Goal: Navigation & Orientation: Find specific page/section

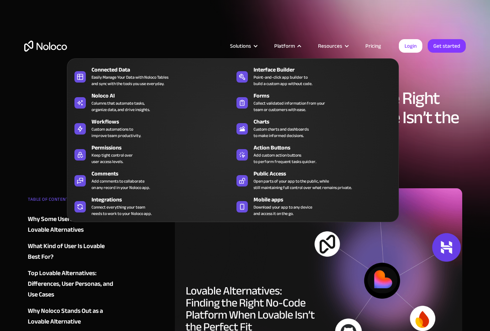
click at [246, 48] on nav "Connected Data Easily Manage Your Data with Noloco Tables and sync with the too…" at bounding box center [233, 135] width 332 height 174
click at [248, 46] on div "Solutions" at bounding box center [240, 45] width 21 height 9
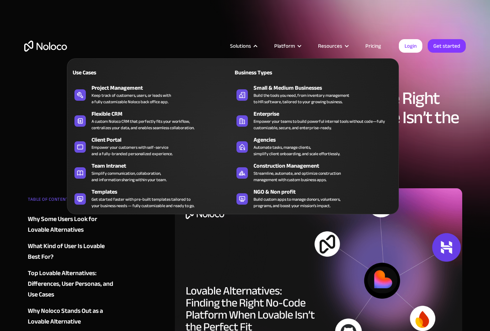
click at [285, 42] on div "Platform" at bounding box center [284, 45] width 21 height 9
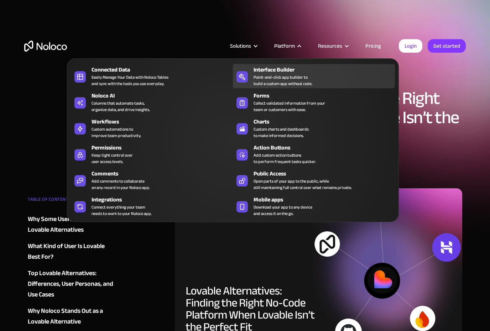
click at [285, 69] on div "Interface Builder" at bounding box center [325, 70] width 145 height 9
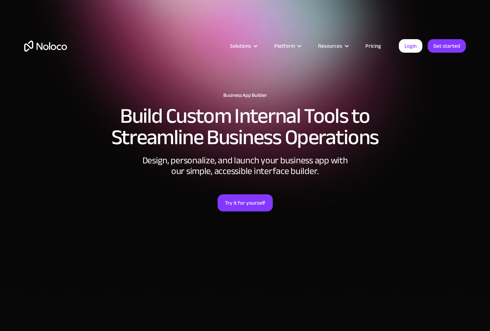
click at [339, 46] on div "Resources" at bounding box center [330, 45] width 24 height 9
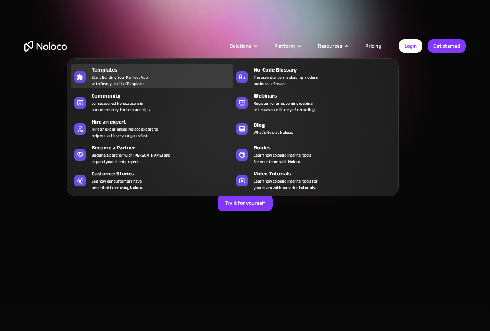
click at [136, 71] on div "Templates" at bounding box center [163, 70] width 145 height 9
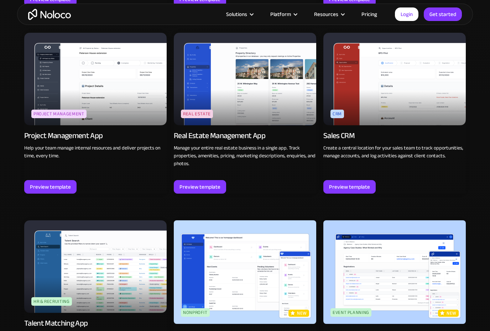
scroll to position [1286, 0]
